Goal: Book appointment/travel/reservation

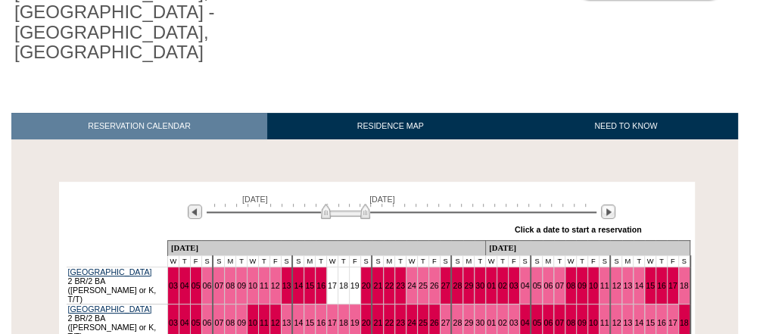
scroll to position [182, 0]
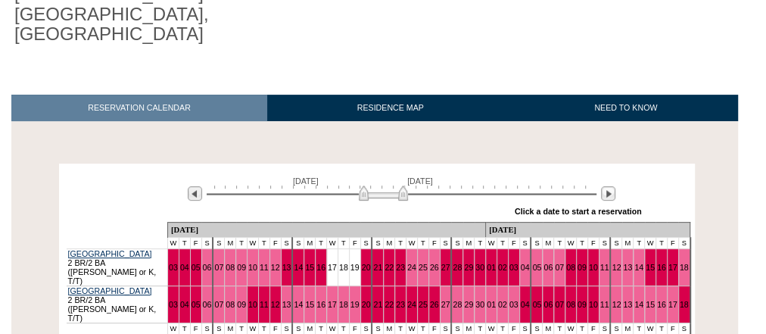
drag, startPoint x: 347, startPoint y: 135, endPoint x: 385, endPoint y: 142, distance: 38.6
click at [385, 185] on img at bounding box center [383, 192] width 49 height 15
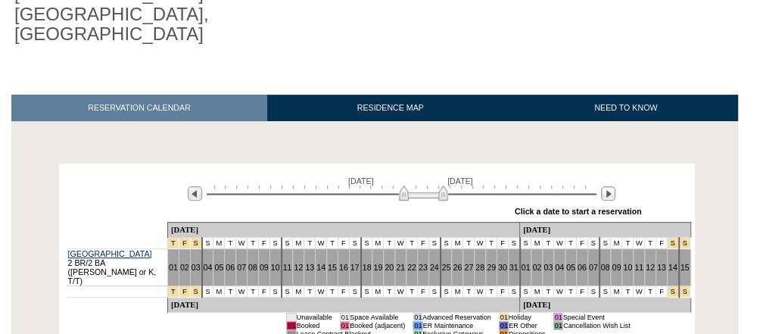
drag, startPoint x: 382, startPoint y: 136, endPoint x: 422, endPoint y: 136, distance: 40.1
click at [422, 185] on img at bounding box center [423, 192] width 49 height 15
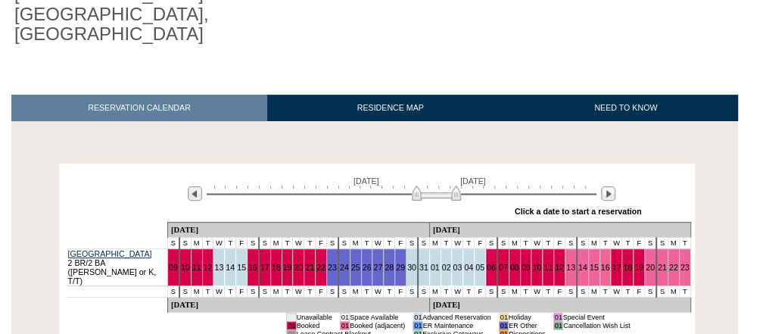
drag, startPoint x: 425, startPoint y: 135, endPoint x: 438, endPoint y: 136, distance: 12.9
click at [438, 185] on img at bounding box center [436, 192] width 49 height 15
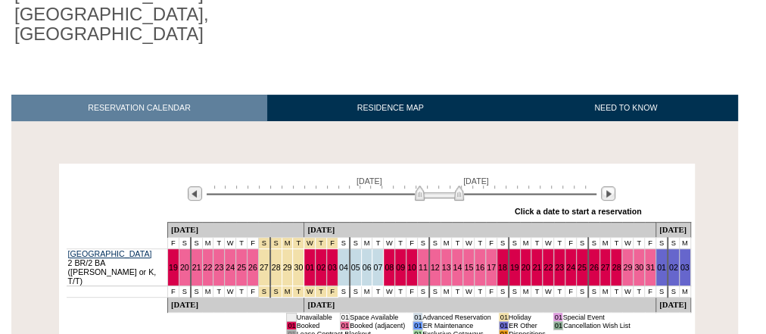
click at [439, 185] on img at bounding box center [439, 192] width 49 height 15
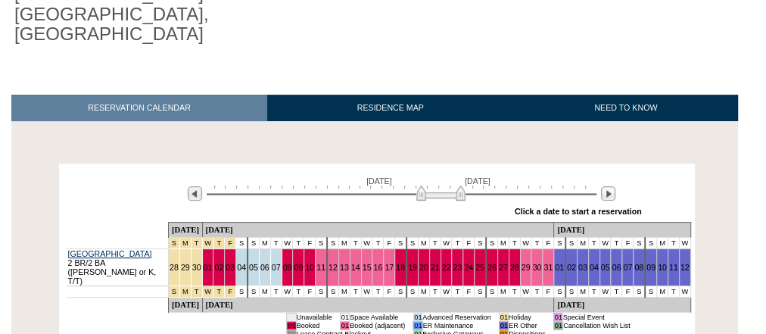
click at [441, 185] on img at bounding box center [440, 192] width 49 height 15
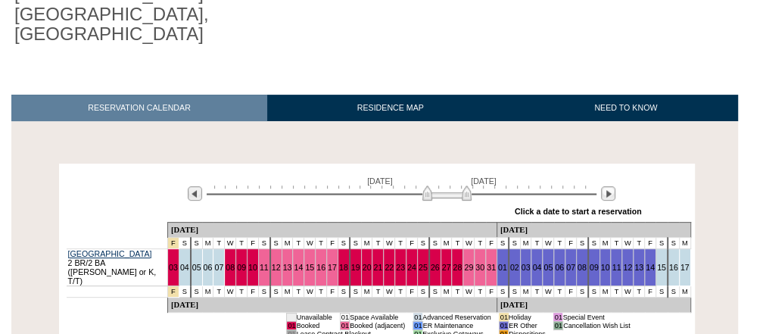
click at [454, 185] on img at bounding box center [446, 192] width 49 height 15
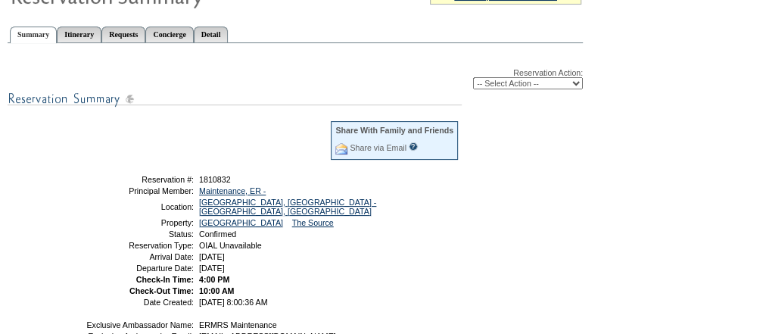
scroll to position [61, 0]
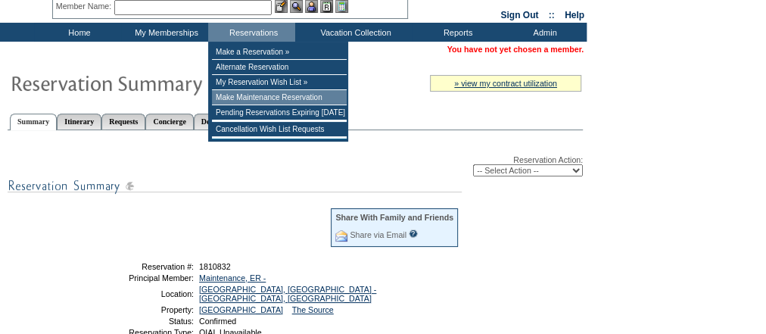
click at [282, 98] on td "Make Maintenance Reservation" at bounding box center [279, 97] width 135 height 15
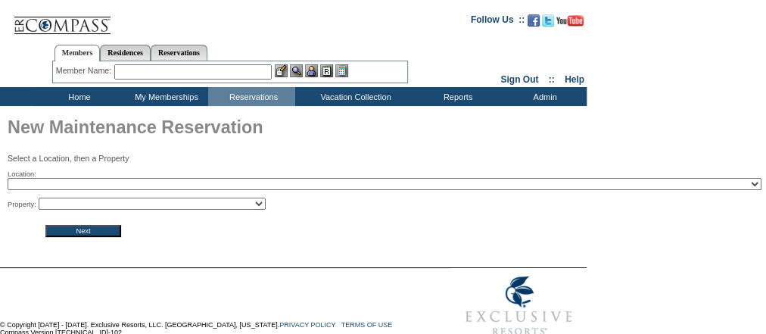
click at [200, 187] on select "2024 The Founders Cup - Eden Club Founders Cup 2025 Kentucky Derby - 2025 Kentu…" at bounding box center [385, 184] width 754 height 12
select select "301"
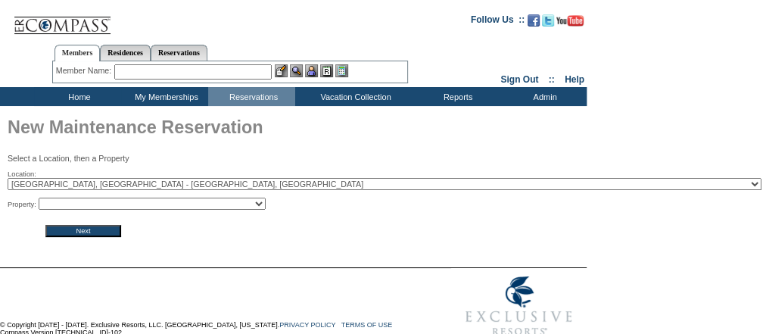
click at [8, 179] on select "2024 The Founders Cup - Eden Club Founders Cup 2025 Kentucky Derby - 2025 Kentu…" at bounding box center [385, 184] width 754 height 12
